Goal: Task Accomplishment & Management: Use online tool/utility

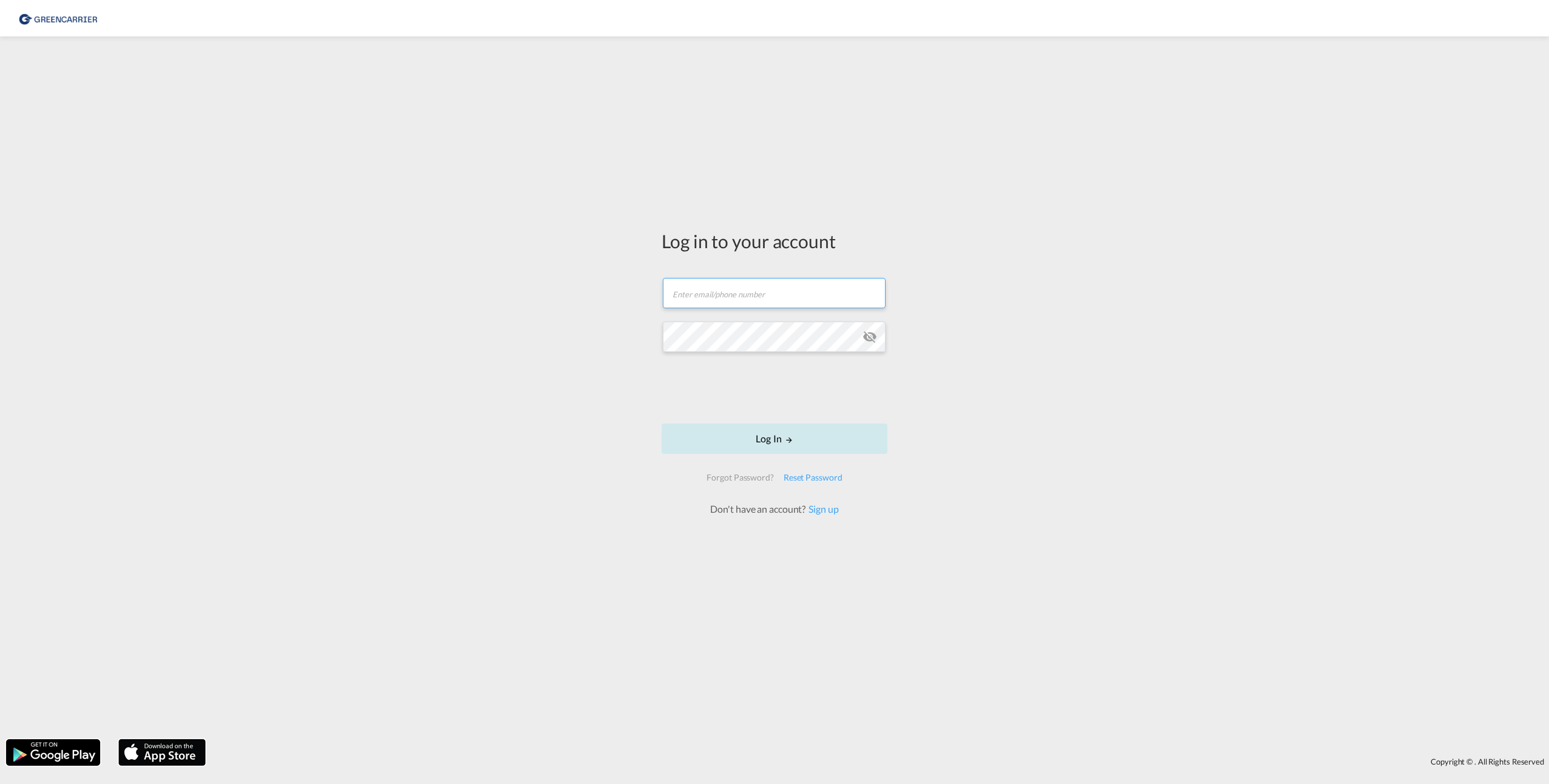
type input "[PERSON_NAME][EMAIL_ADDRESS][PERSON_NAME][DOMAIN_NAME]"
click at [778, 438] on button "Log In" at bounding box center [774, 438] width 226 height 30
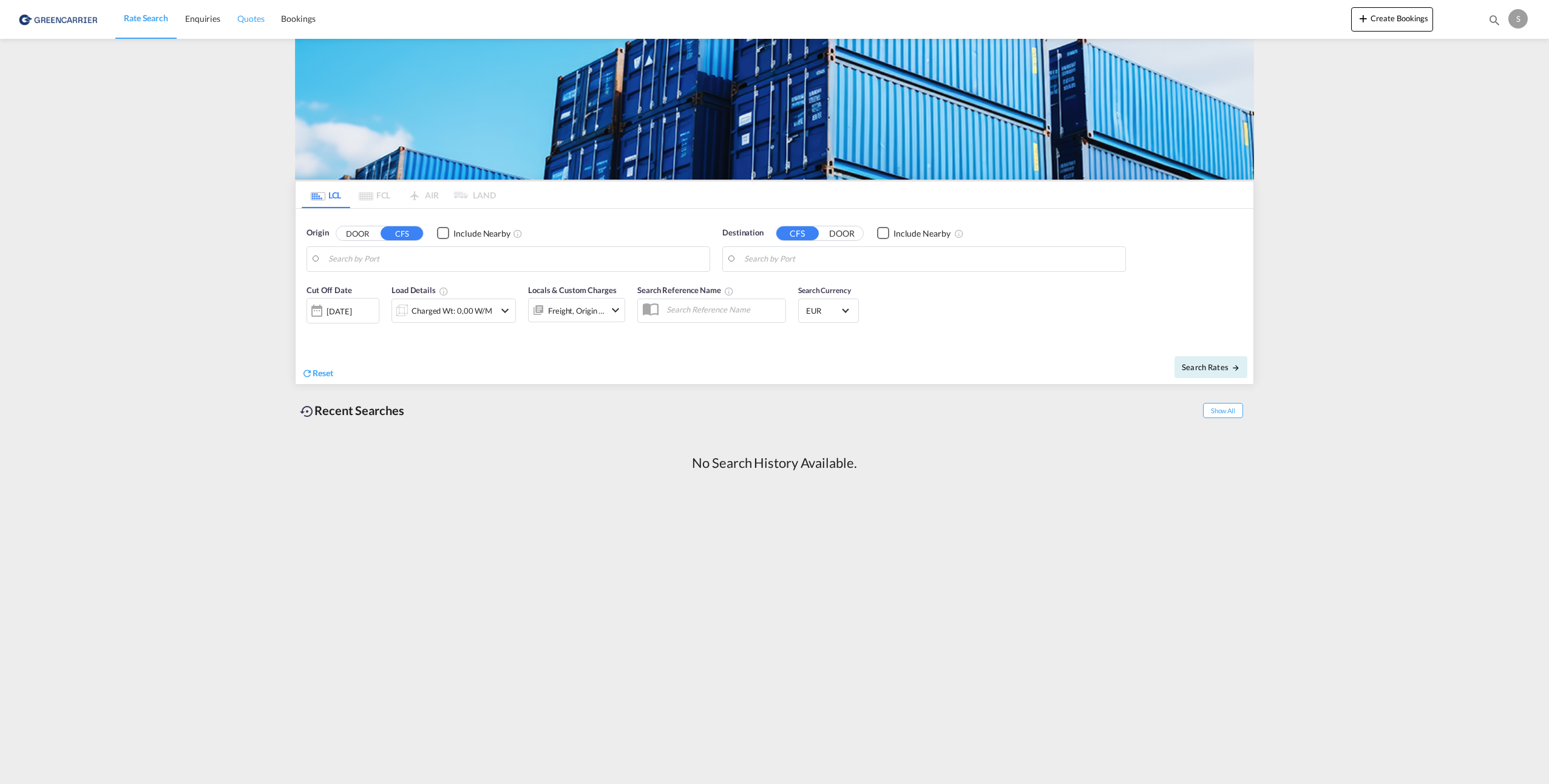
click at [251, 19] on span "Quotes" at bounding box center [250, 19] width 26 height 10
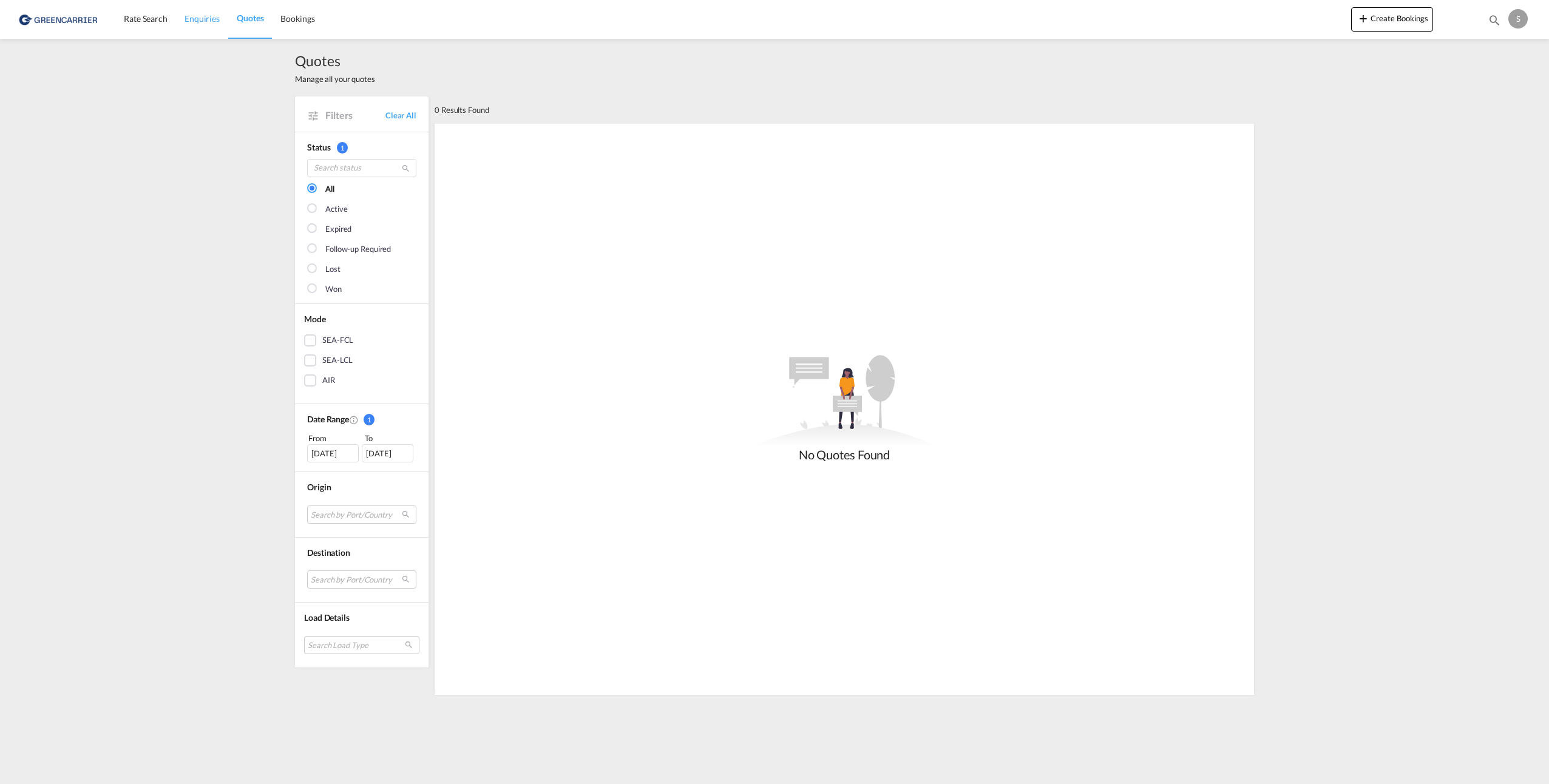
click at [211, 24] on span "Enquiries" at bounding box center [202, 19] width 35 height 10
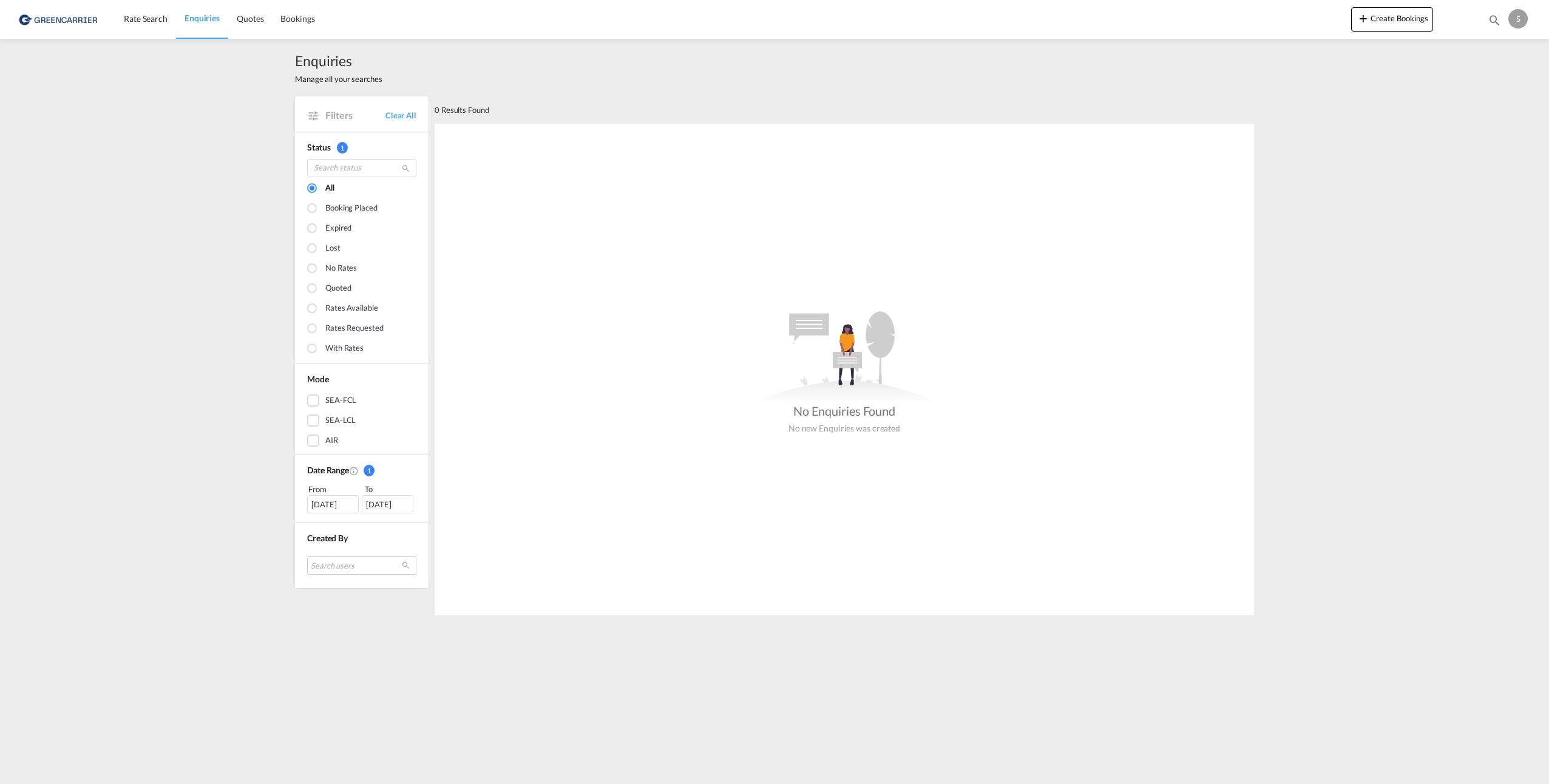
click at [313, 329] on div at bounding box center [313, 329] width 12 height 12
click at [318, 418] on div "SEA-LCL" at bounding box center [313, 420] width 12 height 12
click at [306, 329] on div "Status 1 All Booking placed Expired Lost No rates Quoted Rates available Rates …" at bounding box center [362, 249] width 134 height 232
click at [311, 418] on div "SEA-LCL" at bounding box center [313, 420] width 12 height 12
click at [1377, 20] on button "Create Bookings" at bounding box center [1392, 19] width 82 height 25
